Goal: Information Seeking & Learning: Learn about a topic

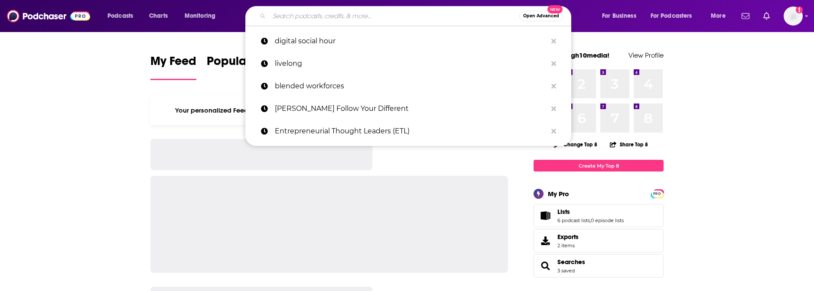
click at [309, 17] on input "Search podcasts, credits, & more..." at bounding box center [394, 16] width 250 height 14
paste input "[PERSON_NAME]"
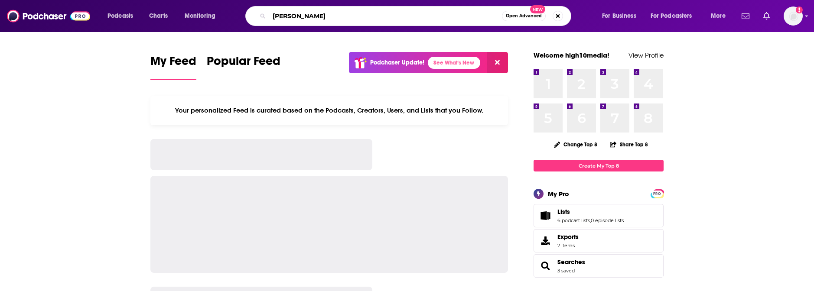
type input "[PERSON_NAME]"
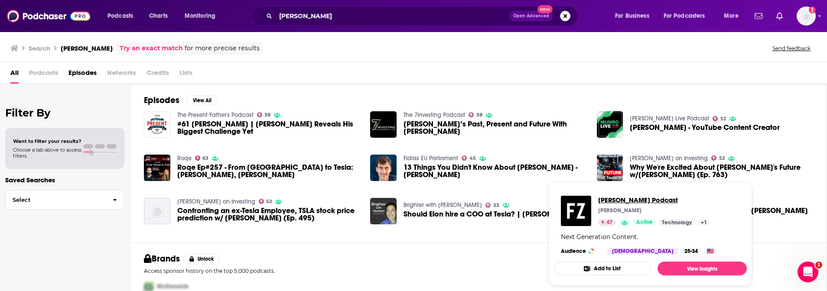
click at [622, 200] on span "[PERSON_NAME] Podcast" at bounding box center [654, 200] width 112 height 8
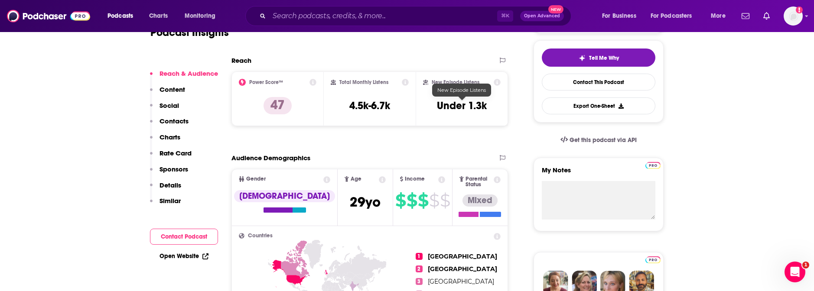
scroll to position [204, 0]
